Goal: Task Accomplishment & Management: Manage account settings

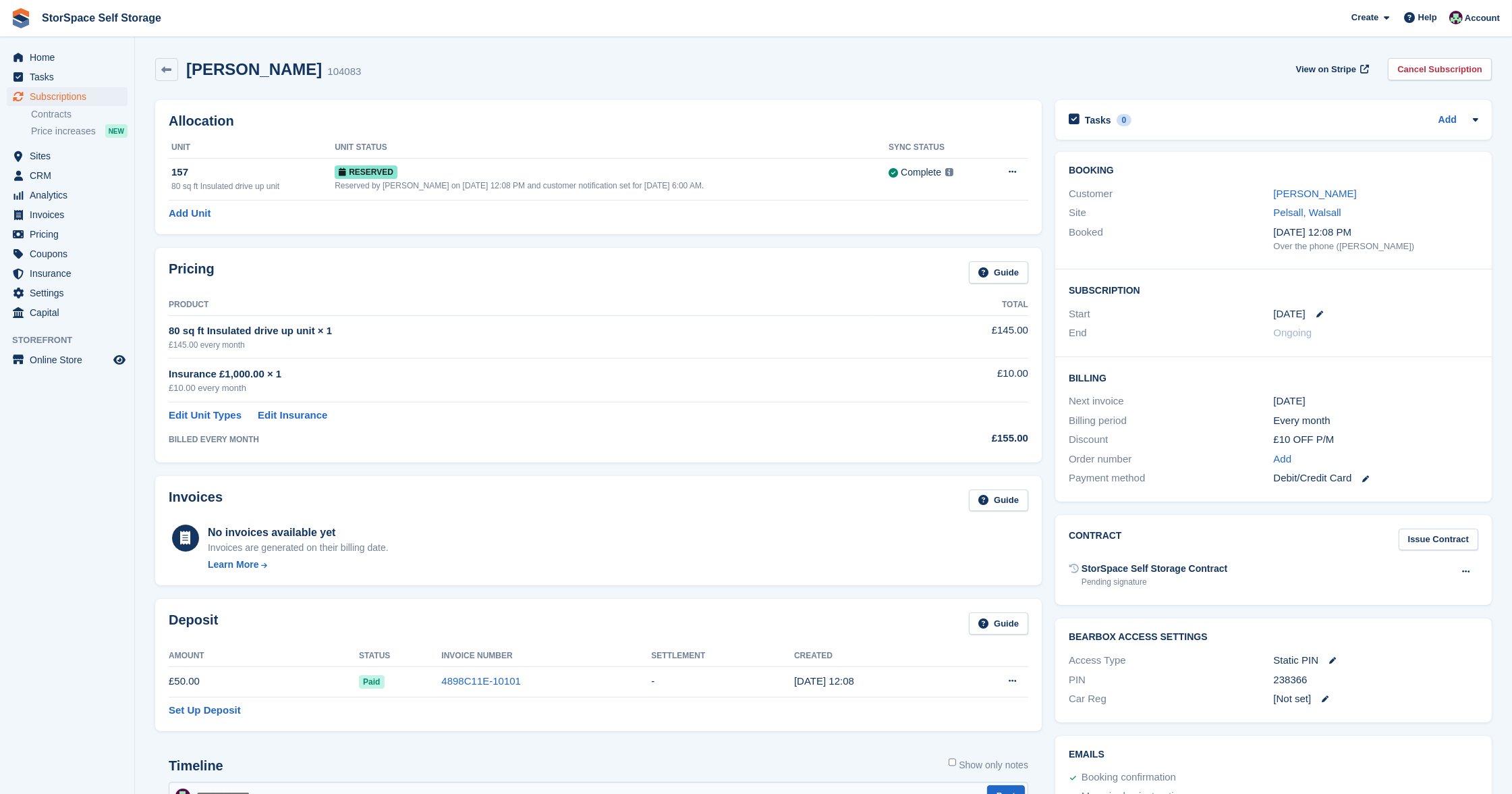
click at [37, 59] on span "Home" at bounding box center [70, 57] width 81 height 19
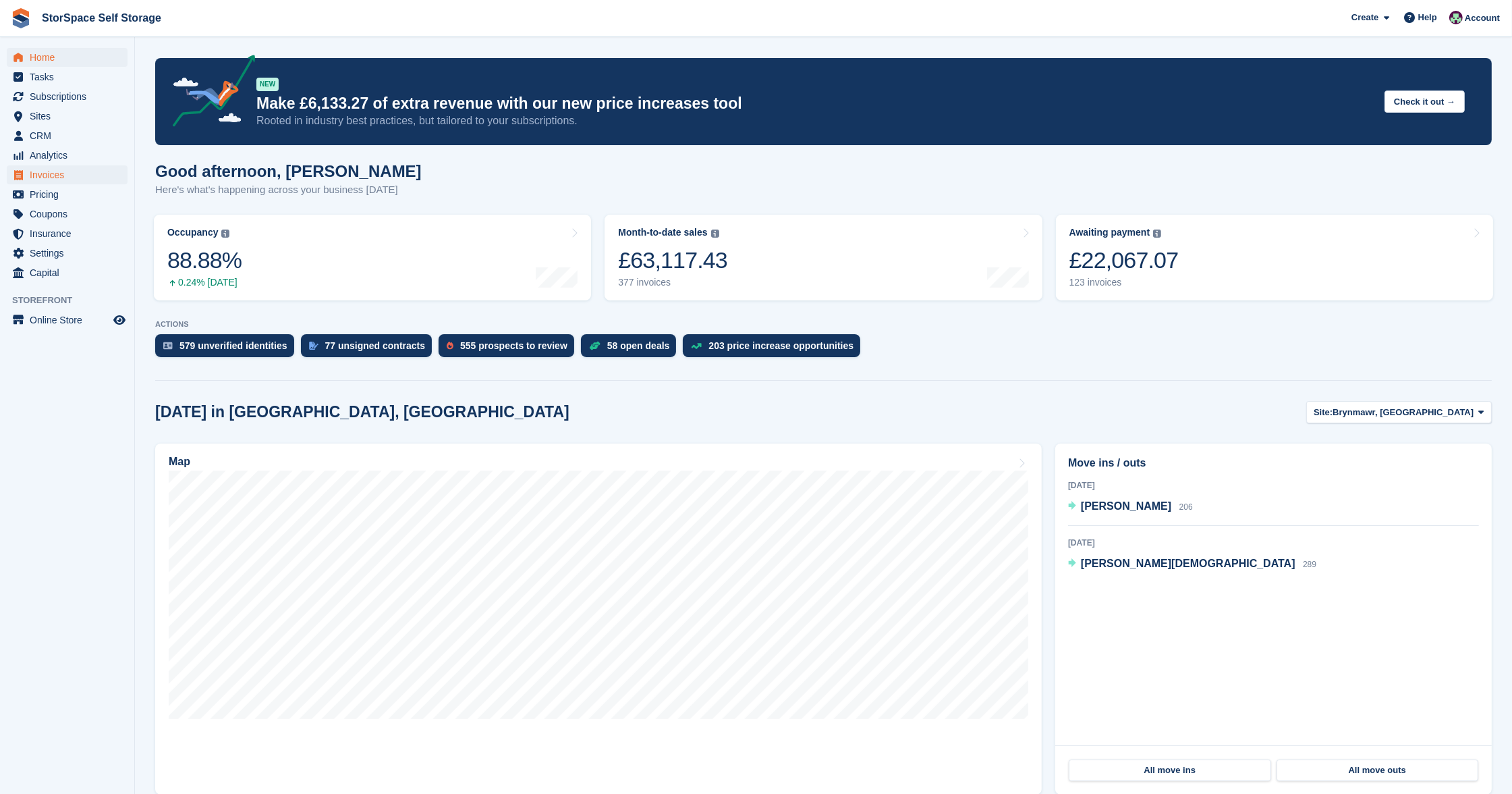
click at [59, 173] on span "Invoices" at bounding box center [70, 175] width 81 height 19
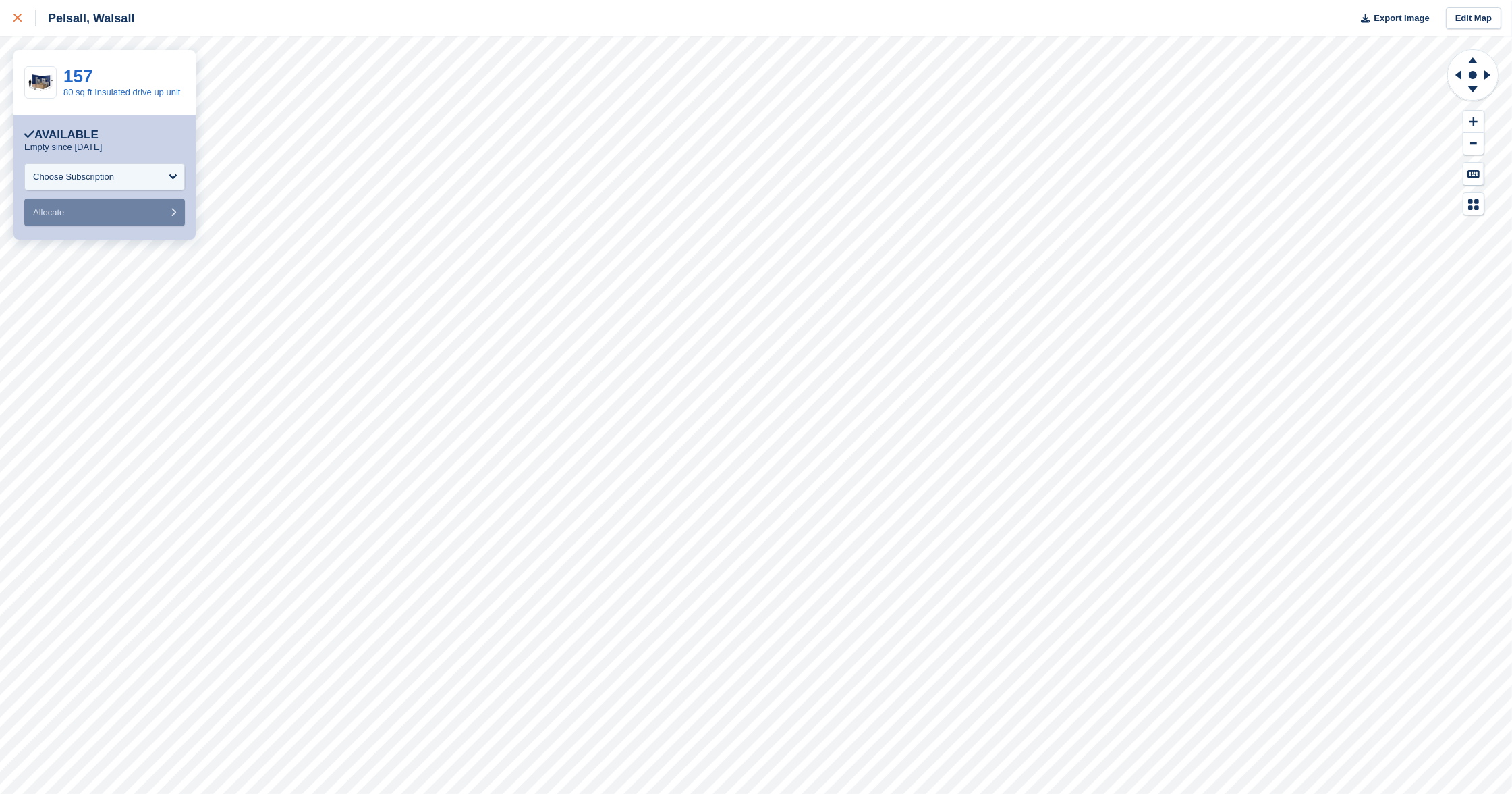
click at [12, 17] on link at bounding box center [18, 18] width 36 height 36
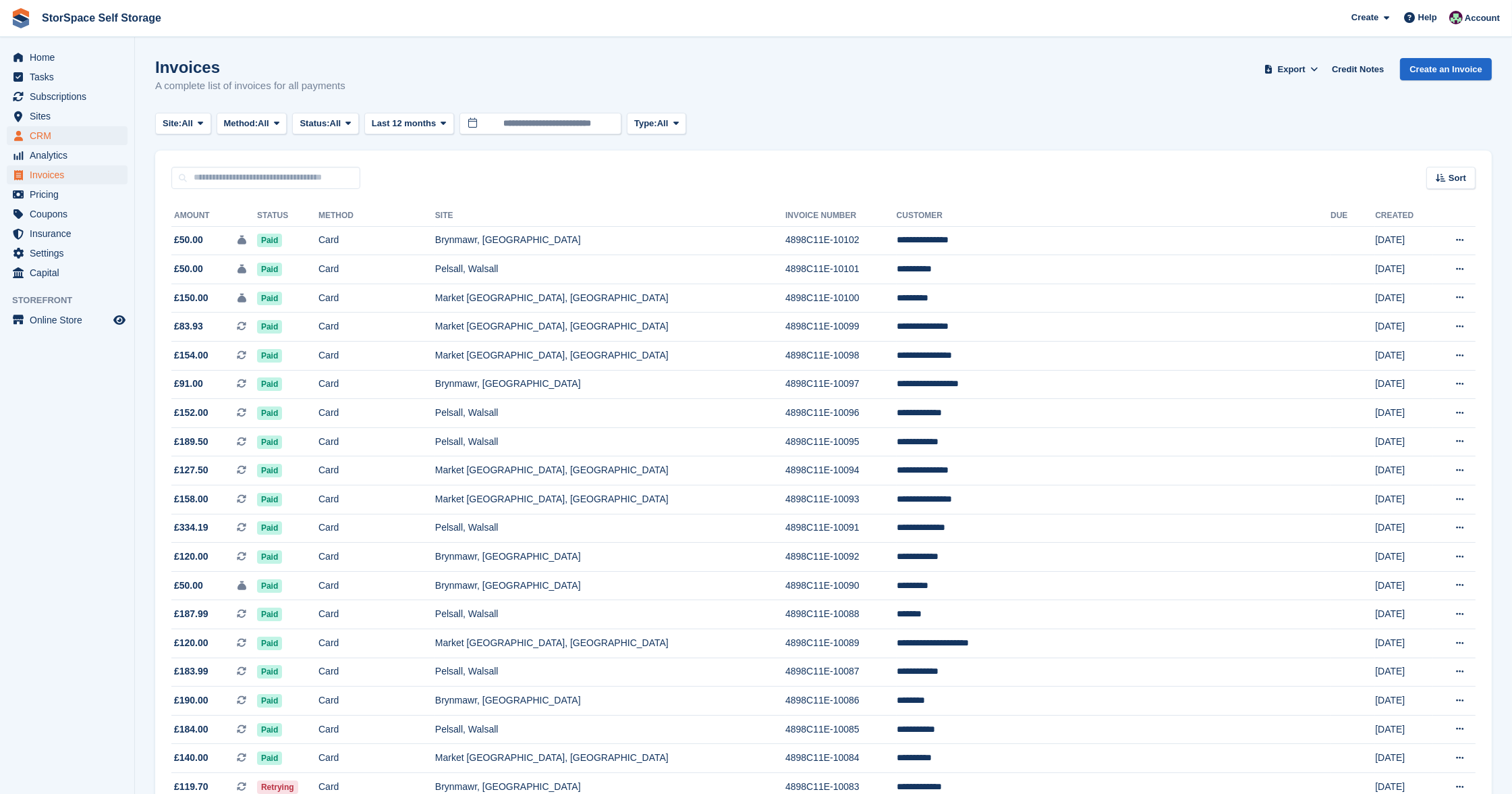
click at [56, 134] on span "CRM" at bounding box center [70, 135] width 81 height 19
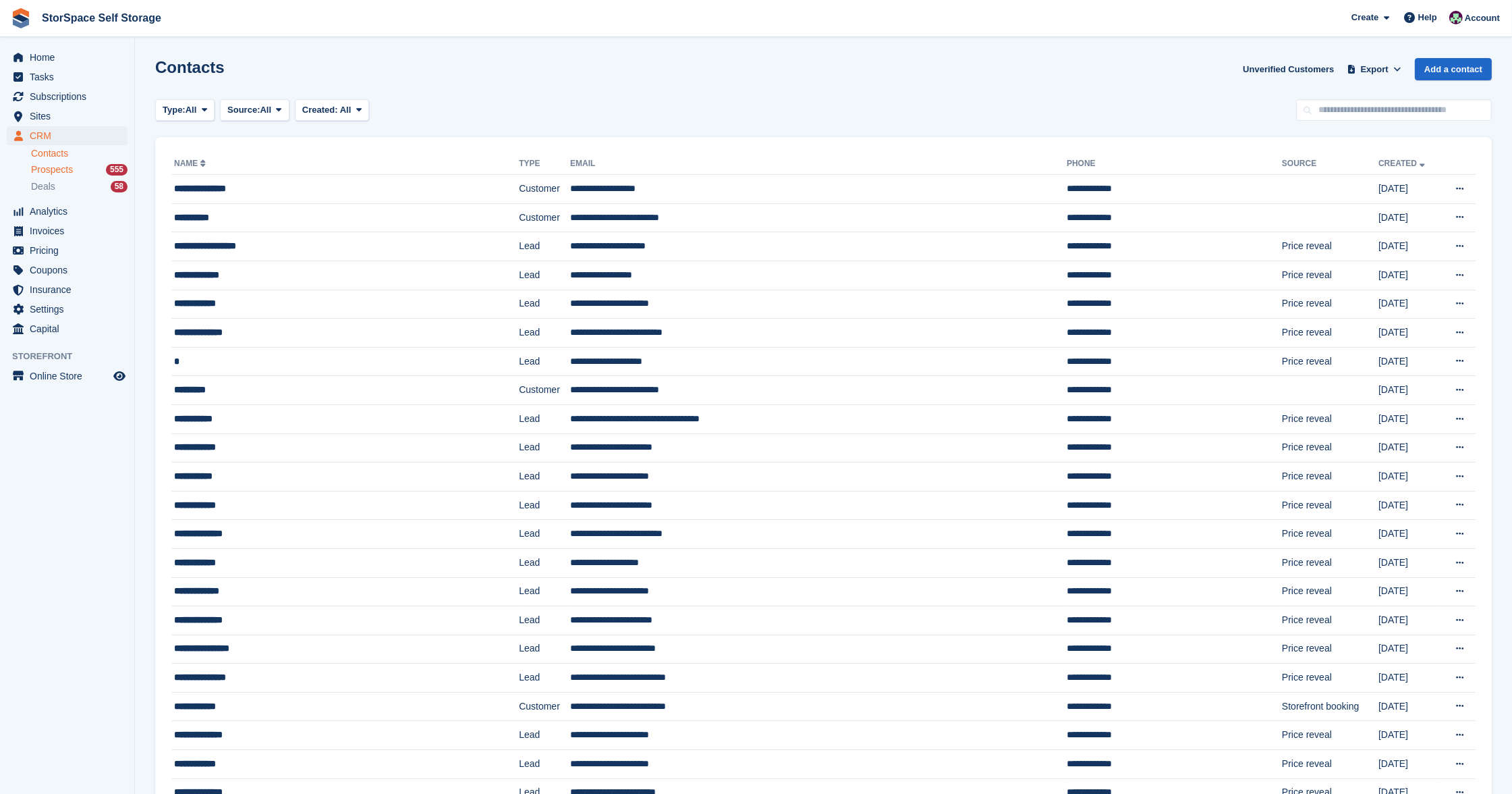
click at [57, 172] on span "Prospects" at bounding box center [52, 169] width 42 height 13
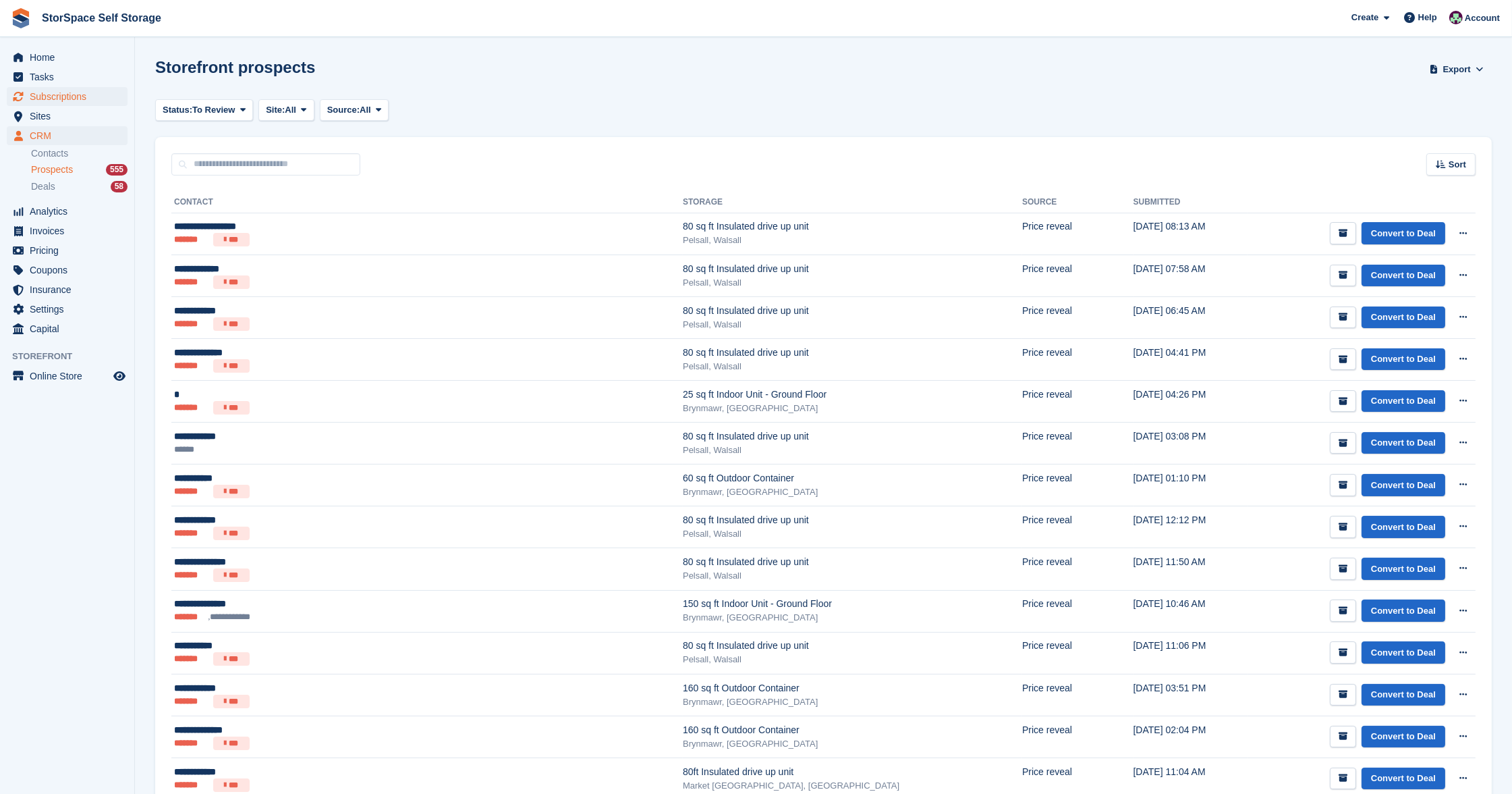
click at [65, 97] on span "Subscriptions" at bounding box center [70, 96] width 81 height 19
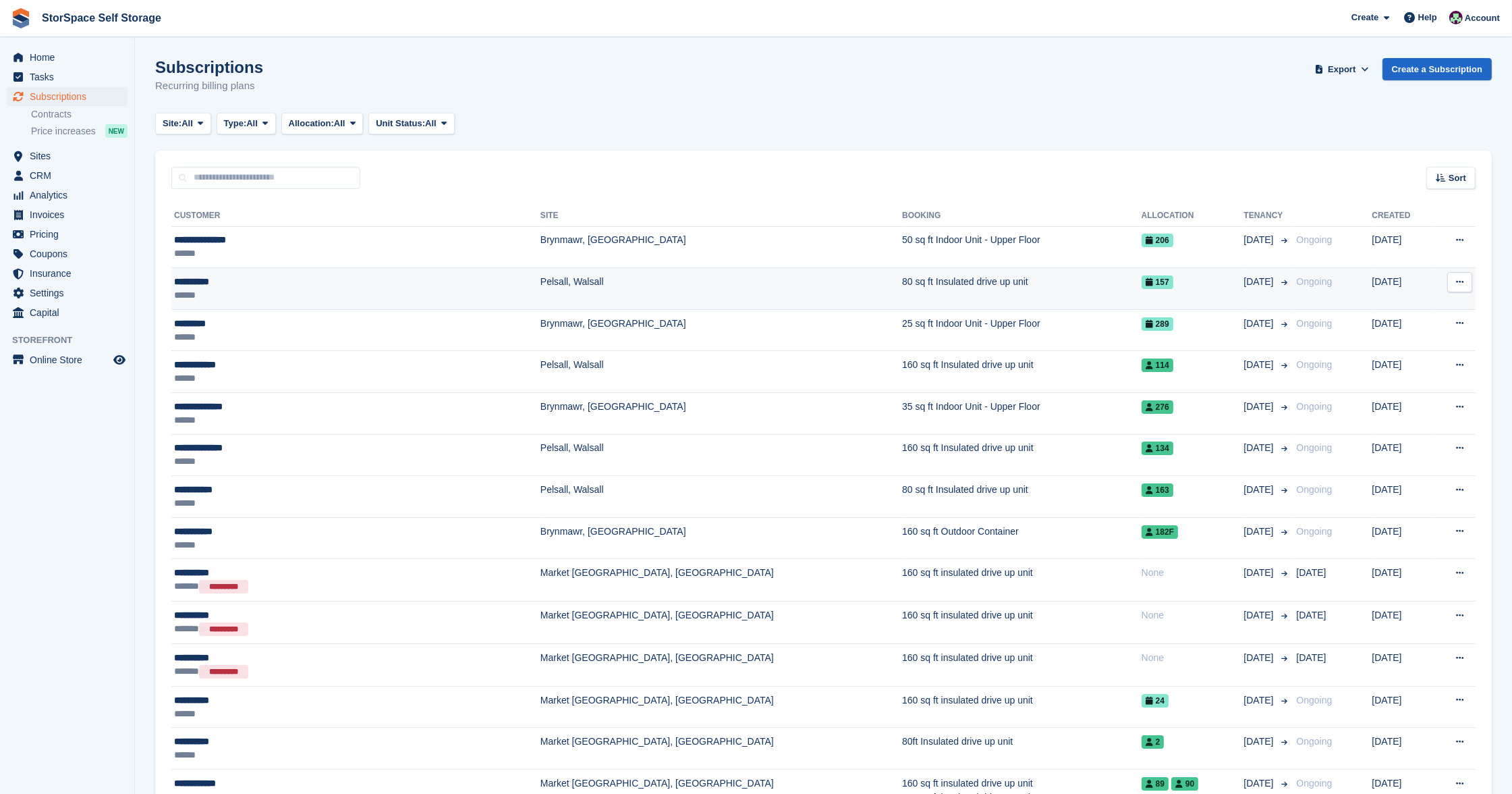
click at [317, 286] on div "**********" at bounding box center [291, 281] width 235 height 14
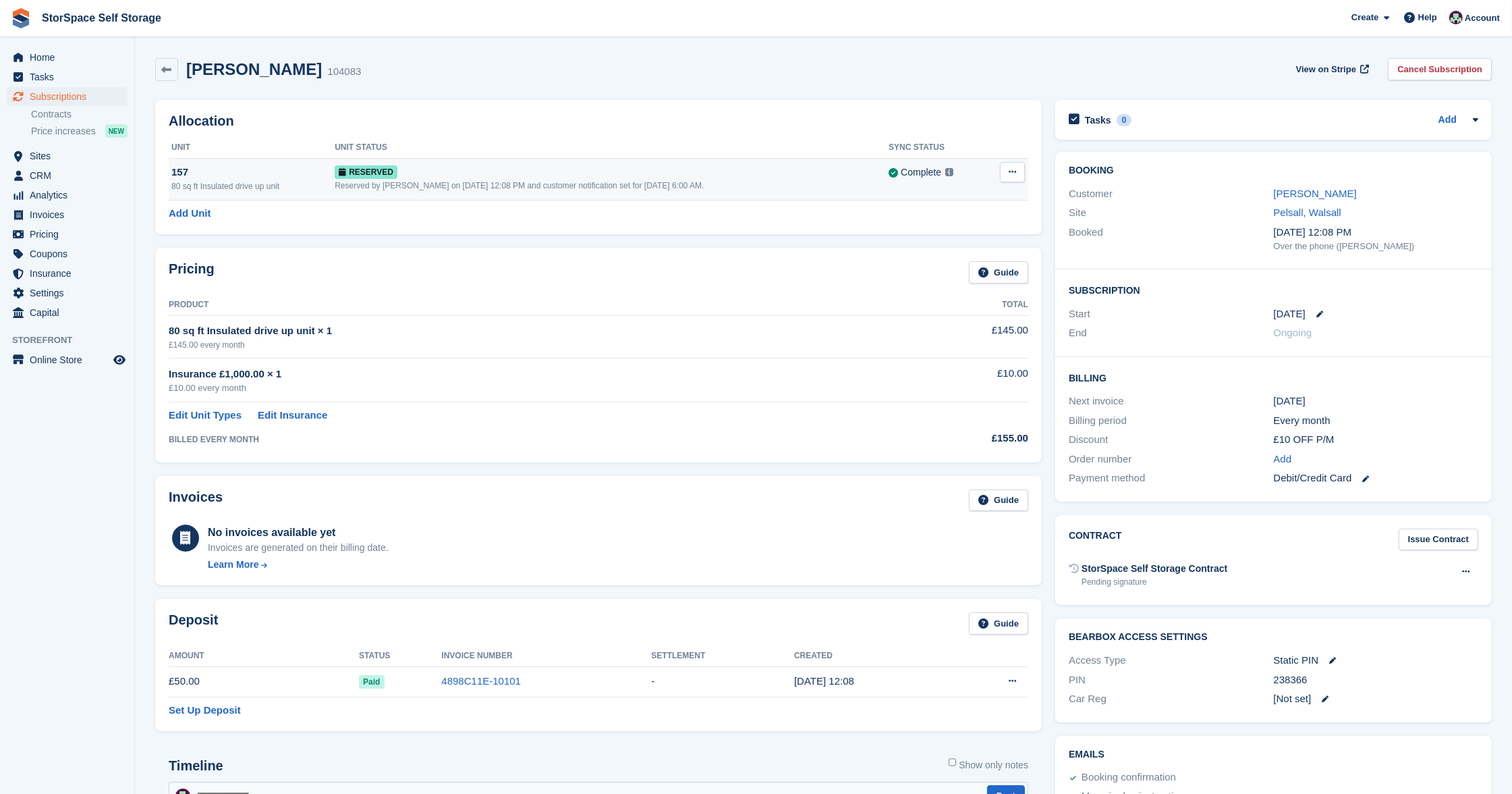
click at [1024, 170] on button at bounding box center [1012, 172] width 25 height 20
click at [944, 207] on div "Grant Early Access Deallocate" at bounding box center [960, 213] width 129 height 59
click at [946, 194] on p "Grant Early Access" at bounding box center [960, 198] width 117 height 17
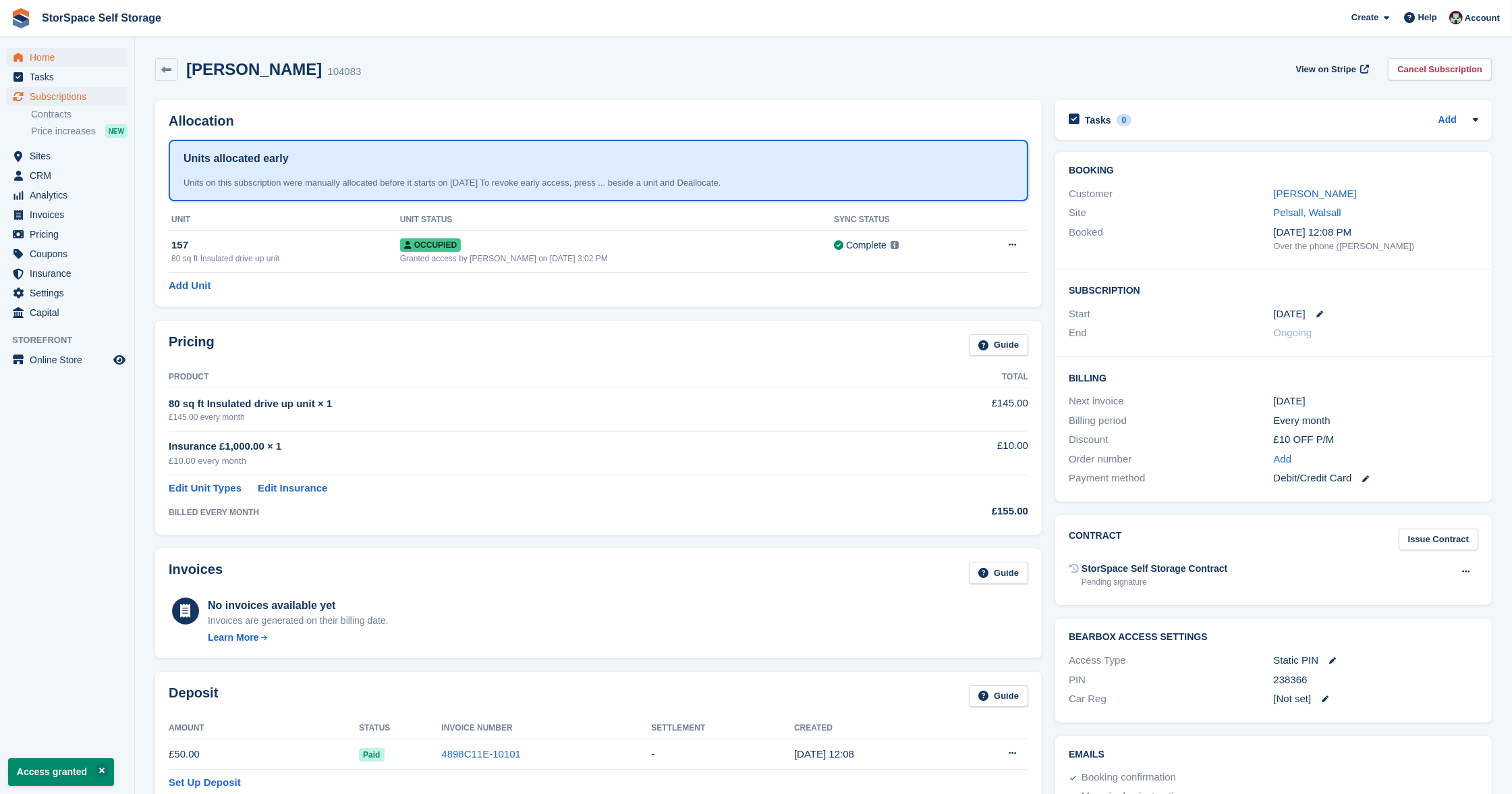
click at [70, 57] on span "Home" at bounding box center [70, 57] width 81 height 19
